Goal: Task Accomplishment & Management: Complete application form

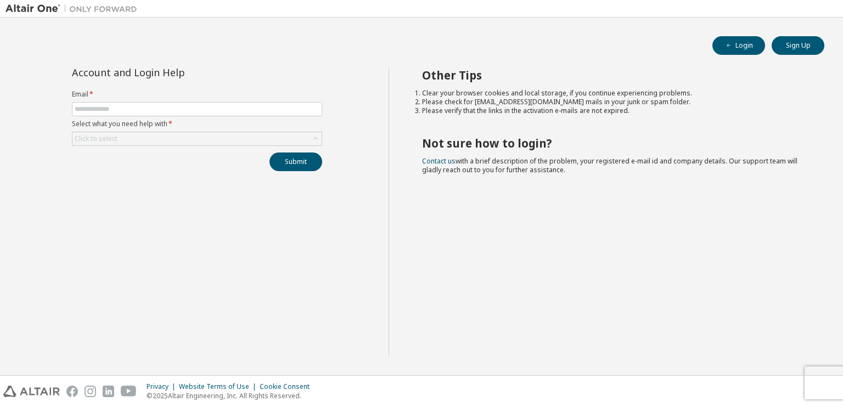
click at [603, 335] on div "Other Tips Clear your browser cookies and local storage, if you continue experi…" at bounding box center [613, 212] width 449 height 289
click at [748, 52] on button "Login" at bounding box center [738, 45] width 53 height 19
click at [790, 43] on button "Sign Up" at bounding box center [798, 45] width 53 height 19
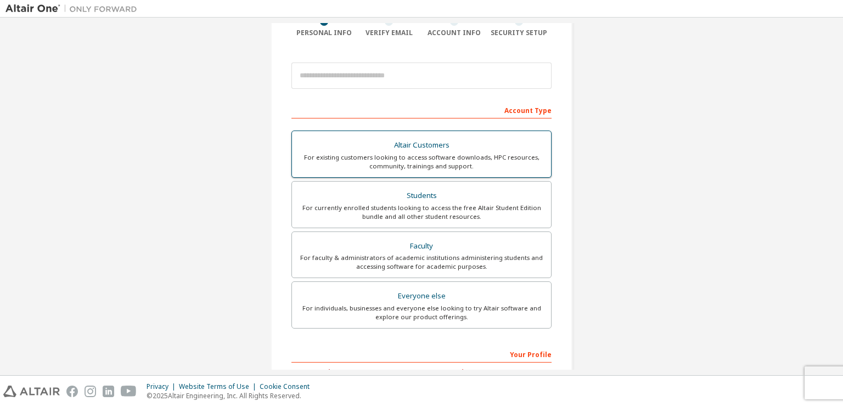
scroll to position [67, 0]
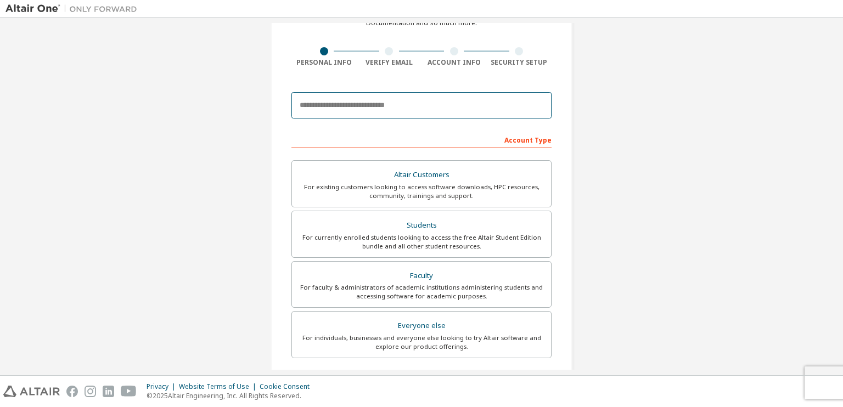
click at [347, 105] on input "email" at bounding box center [421, 105] width 260 height 26
type input "**********"
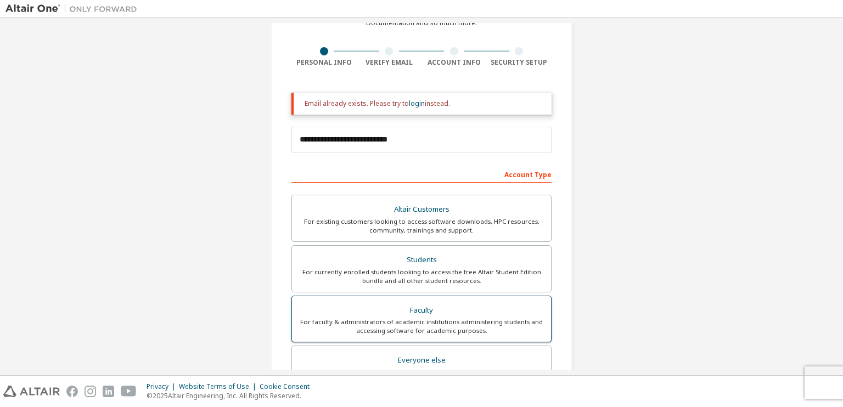
click at [435, 318] on div "For faculty & administrators of academic institutions administering students an…" at bounding box center [422, 327] width 246 height 18
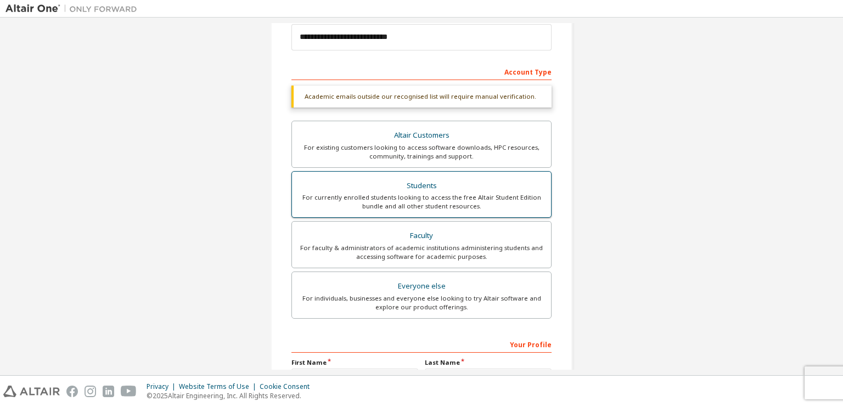
scroll to position [177, 0]
